Goal: Information Seeking & Learning: Learn about a topic

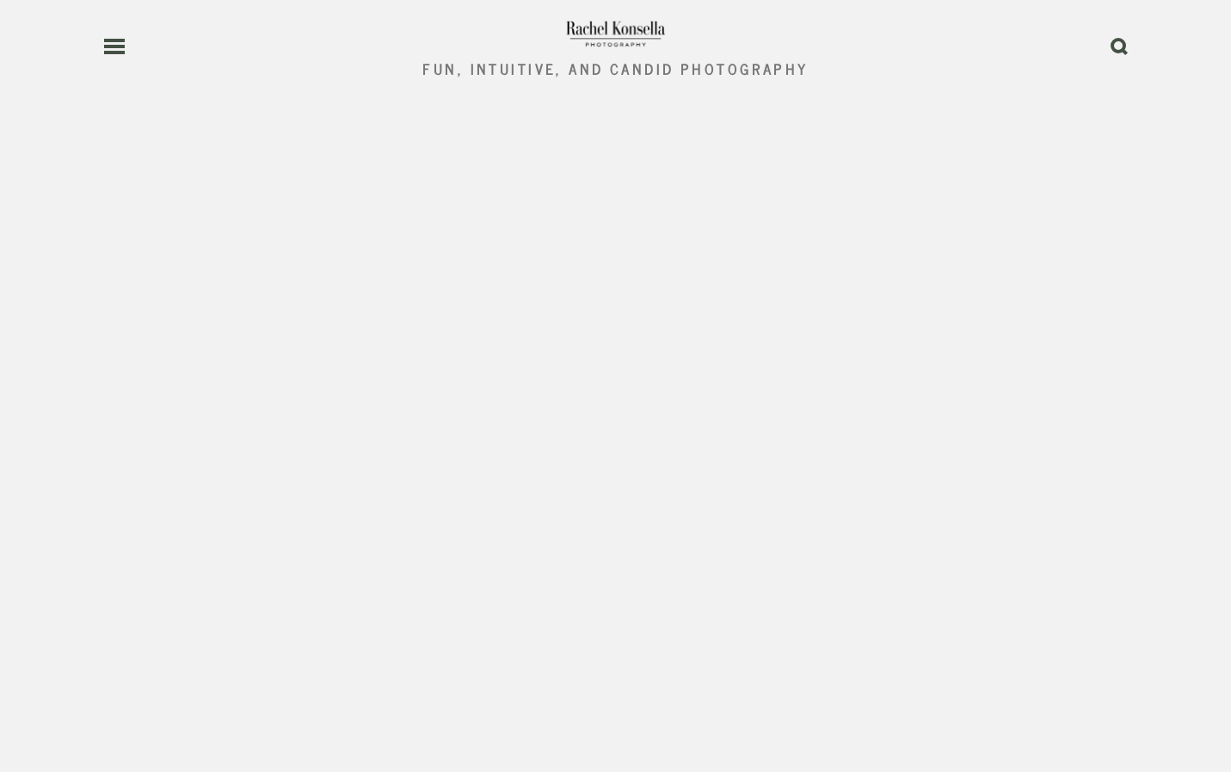
click at [94, 42] on div "Fun, Intuitive, and Candid Photography 0" at bounding box center [615, 47] width 1231 height 94
click at [117, 52] on use at bounding box center [114, 46] width 21 height 12
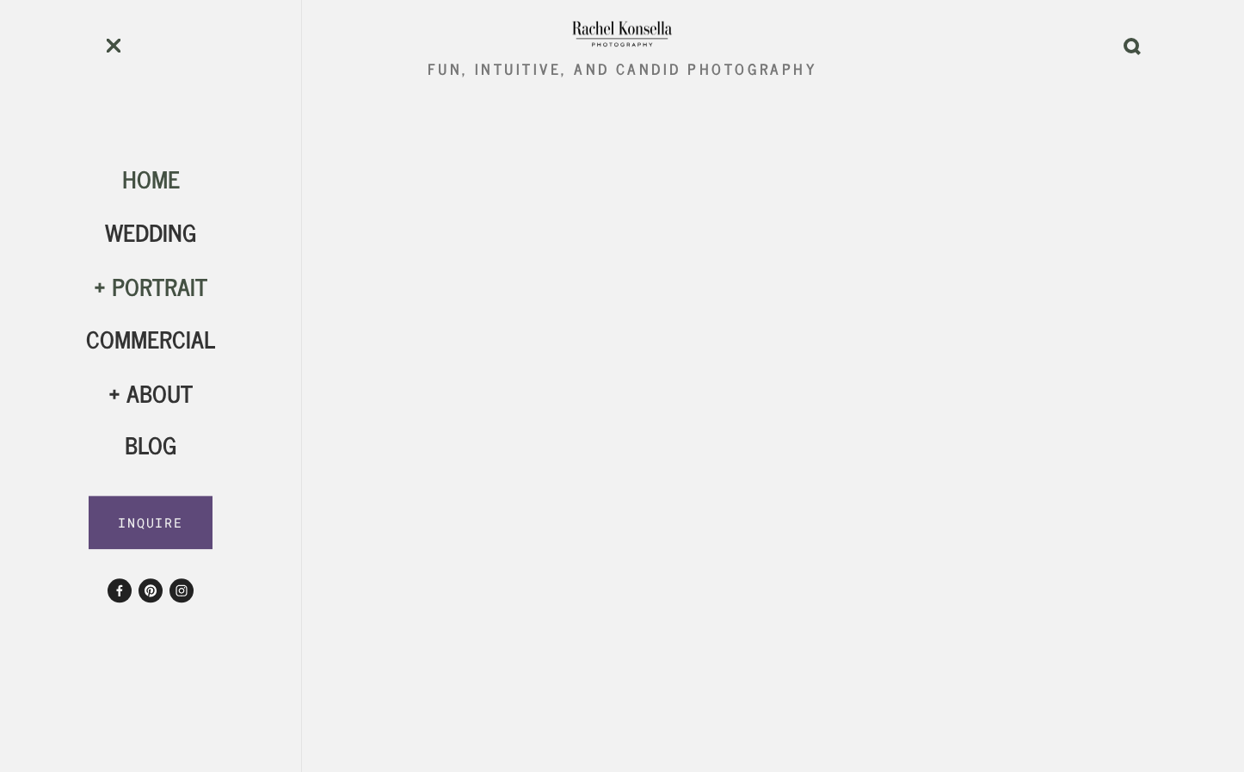
click at [151, 279] on div "Portrait" at bounding box center [150, 286] width 129 height 29
click at [145, 345] on span "Engagement" at bounding box center [163, 341] width 136 height 38
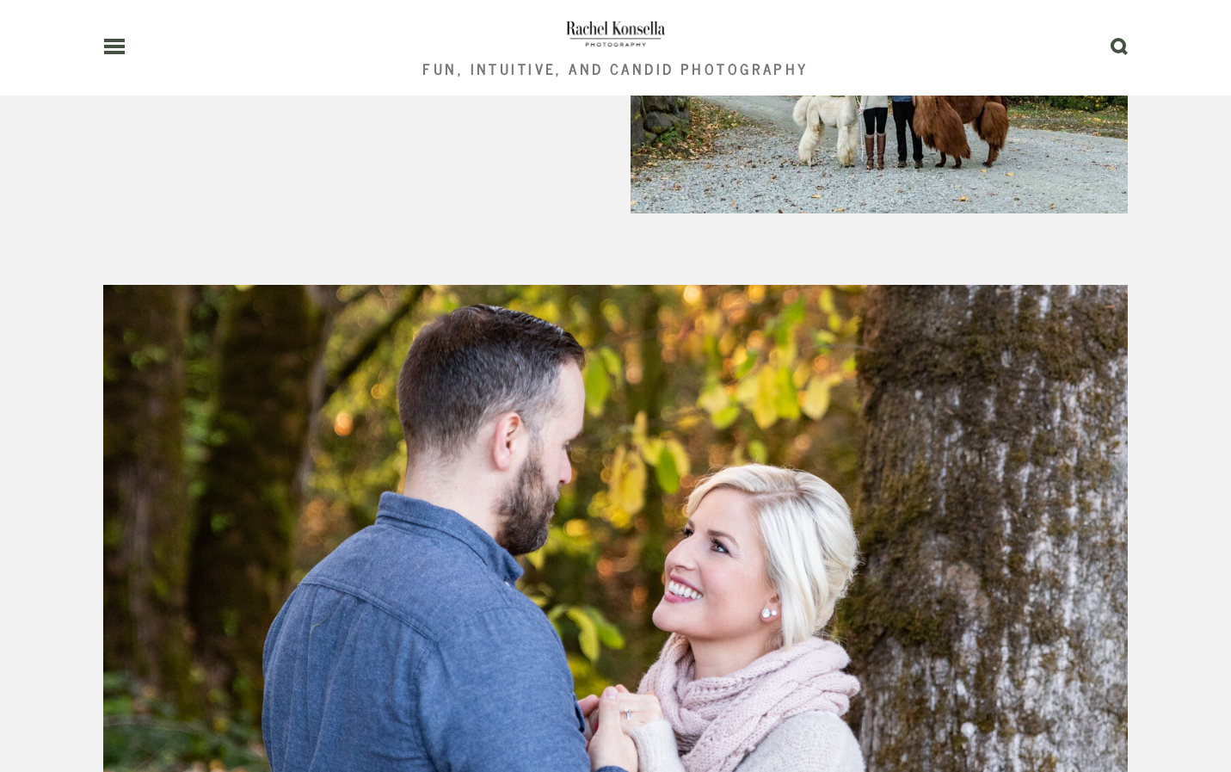
scroll to position [3764, 0]
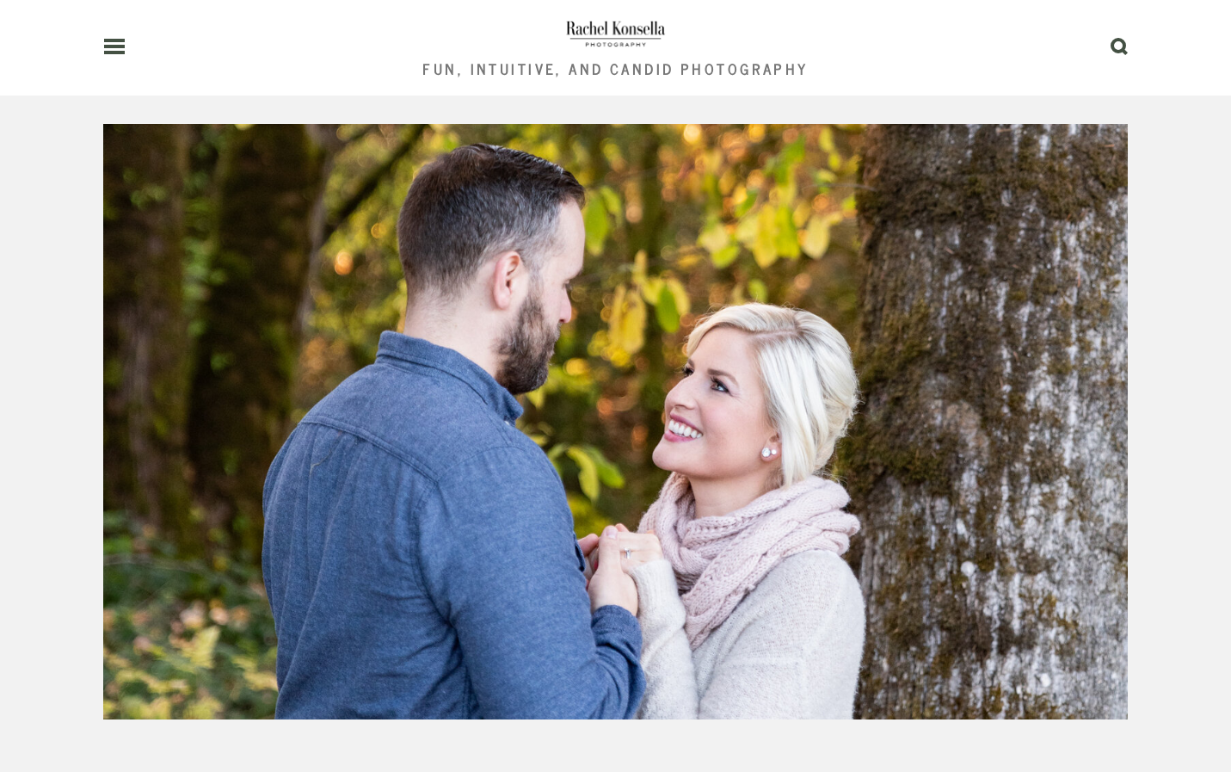
click at [1113, 345] on div "Engagement Photographer in Olympia WA We’ll work together to choose a location …" at bounding box center [616, 193] width 1054 height 5978
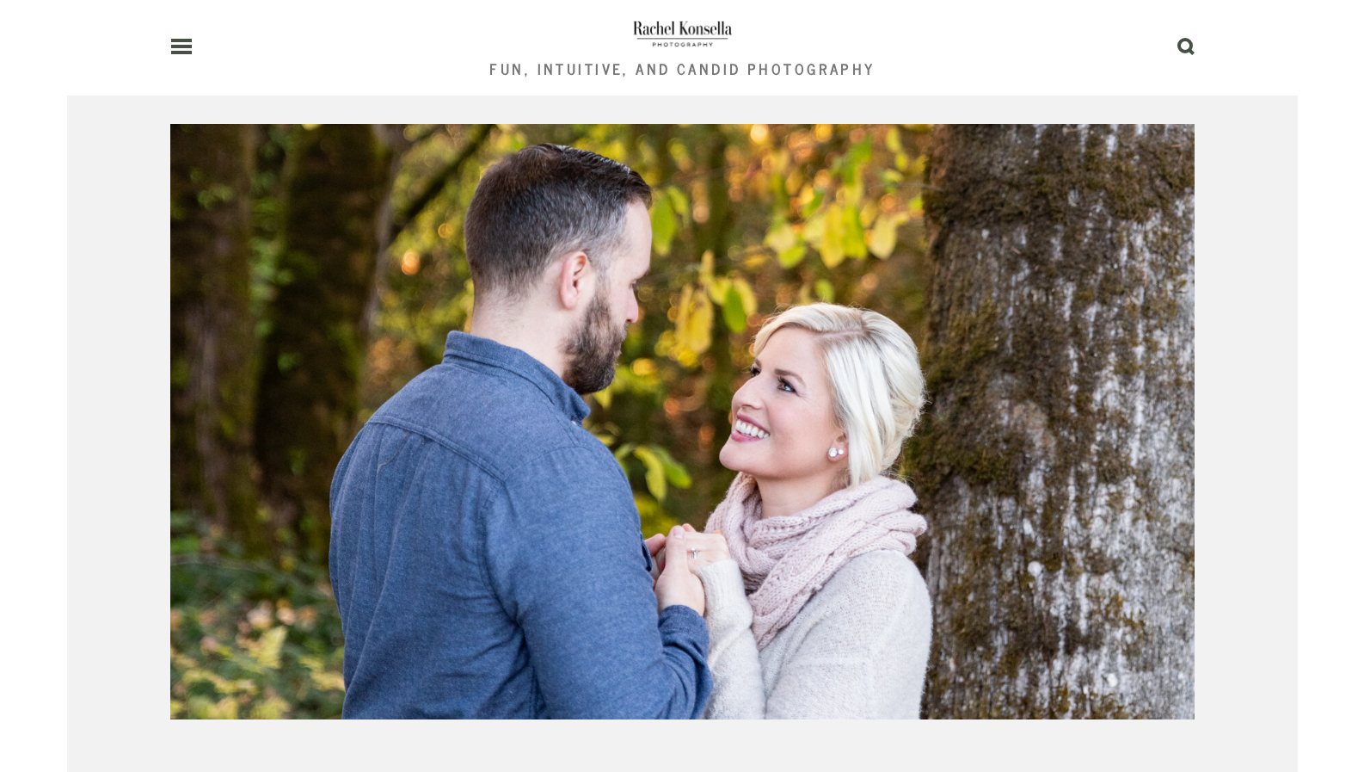
scroll to position [4023, 0]
